Goal: Check status: Check status

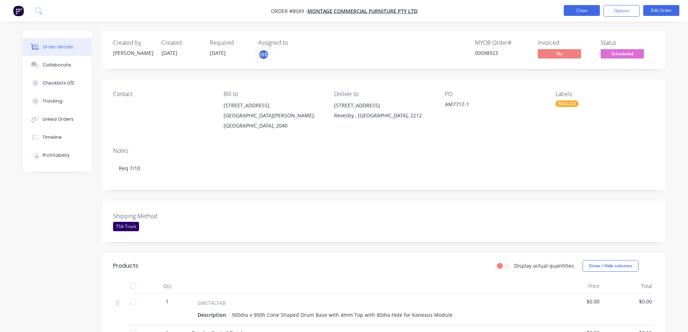
click at [572, 9] on button "Close" at bounding box center [582, 10] width 36 height 11
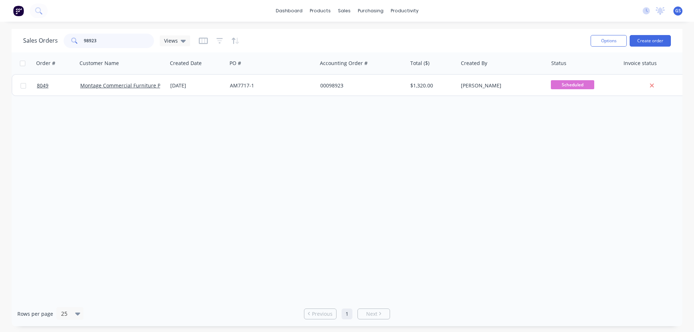
drag, startPoint x: 85, startPoint y: 42, endPoint x: 74, endPoint y: 39, distance: 10.9
click at [81, 43] on div "98923" at bounding box center [109, 41] width 90 height 14
type input "98763"
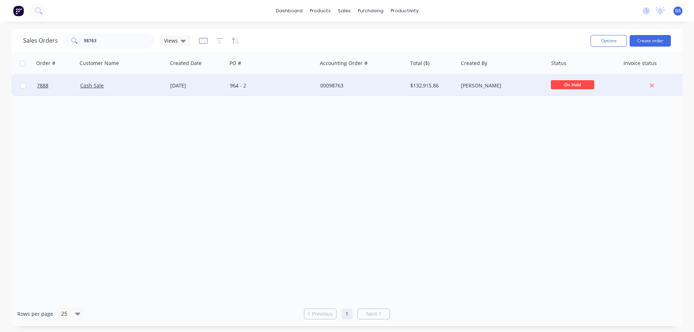
click at [110, 94] on div "Cash Sale" at bounding box center [122, 86] width 90 height 22
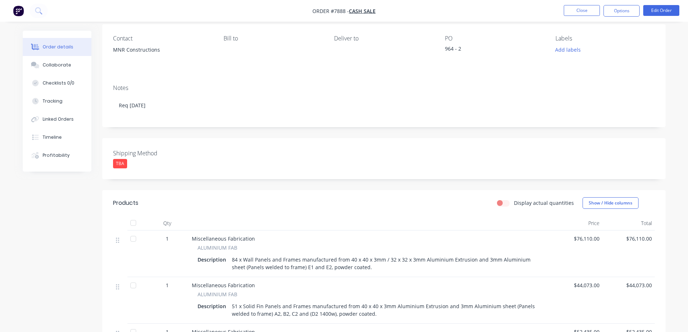
scroll to position [72, 0]
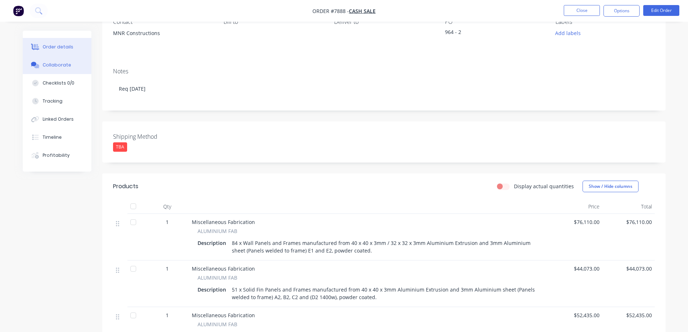
click at [65, 68] on div "Collaborate" at bounding box center [57, 65] width 29 height 7
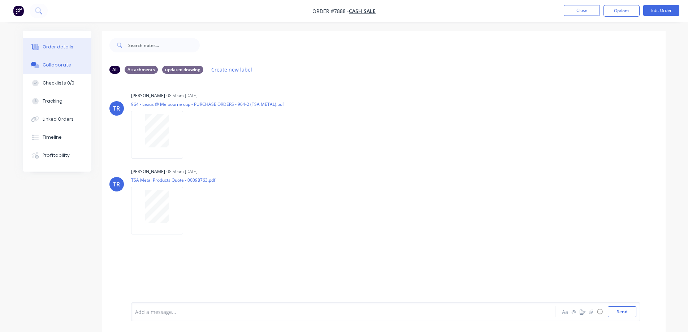
click at [59, 49] on div "Order details" at bounding box center [58, 47] width 31 height 7
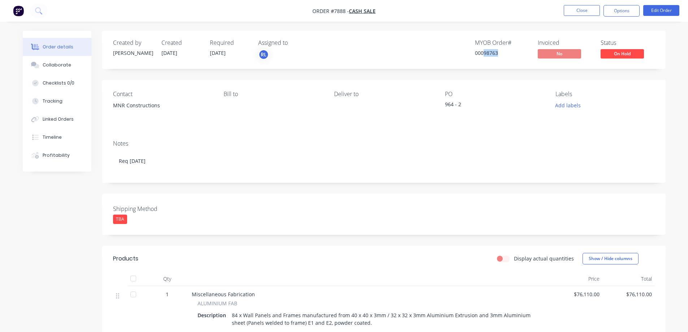
drag, startPoint x: 484, startPoint y: 52, endPoint x: 498, endPoint y: 59, distance: 15.4
click at [498, 59] on div "MYOB Order # 00098763" at bounding box center [502, 49] width 54 height 21
drag, startPoint x: 446, startPoint y: 105, endPoint x: 461, endPoint y: 109, distance: 15.2
click at [461, 109] on div "964 - 2" at bounding box center [490, 105] width 90 height 10
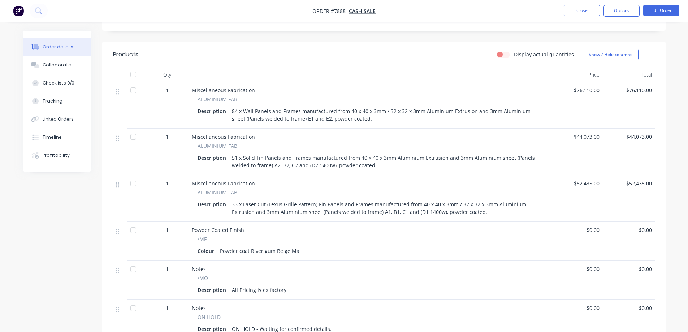
scroll to position [217, 0]
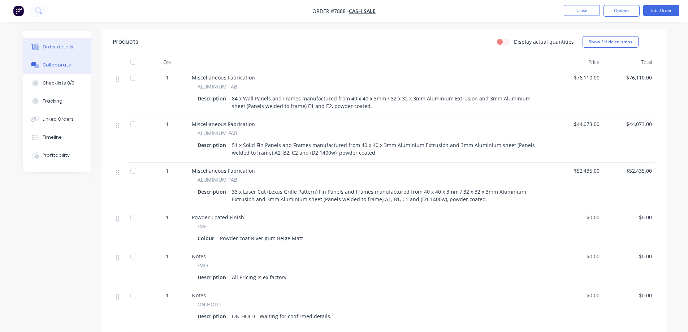
click at [63, 65] on div "Collaborate" at bounding box center [57, 65] width 29 height 7
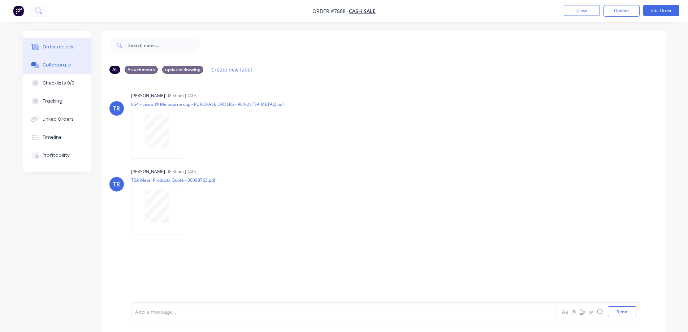
click at [54, 51] on button "Order details" at bounding box center [57, 47] width 69 height 18
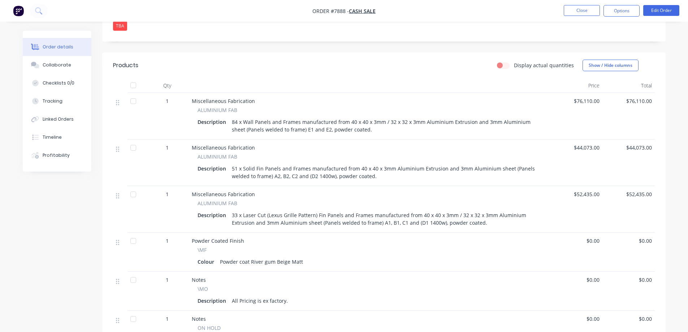
scroll to position [181, 0]
